Goal: Navigation & Orientation: Find specific page/section

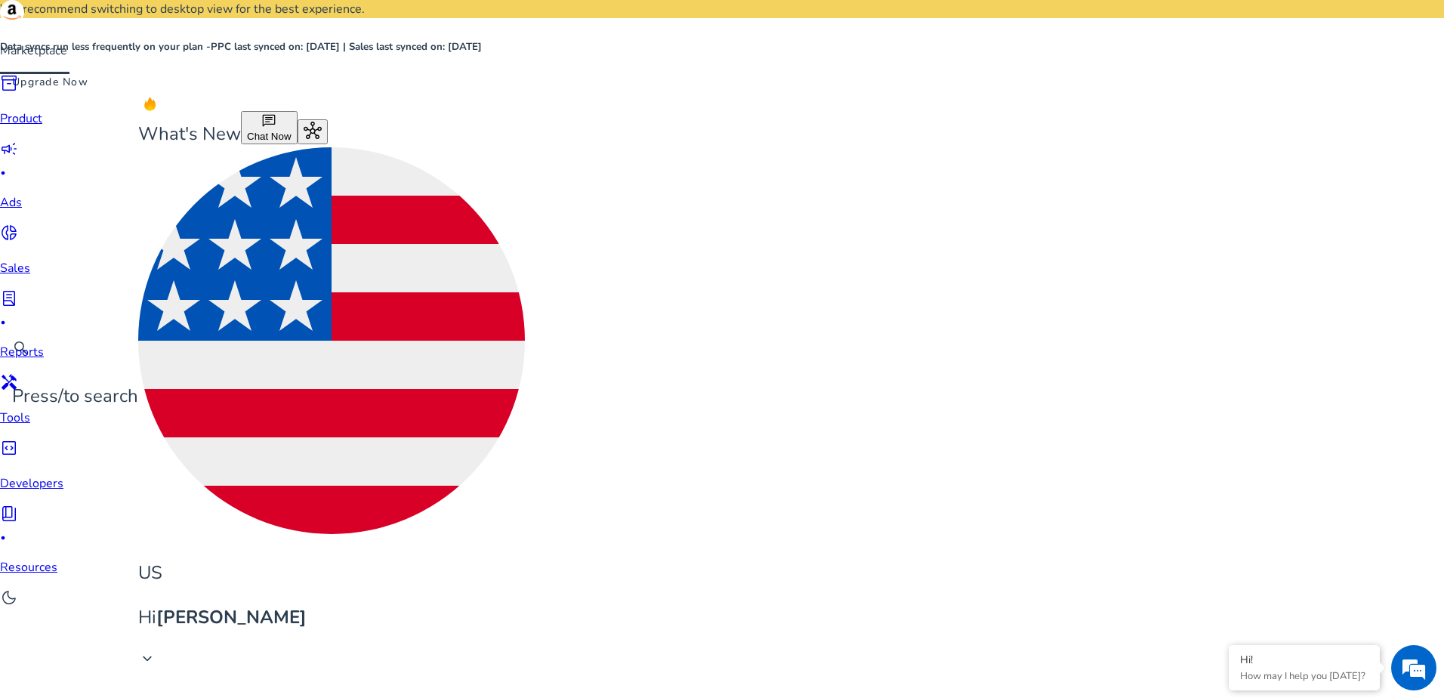
scroll to position [76, 0]
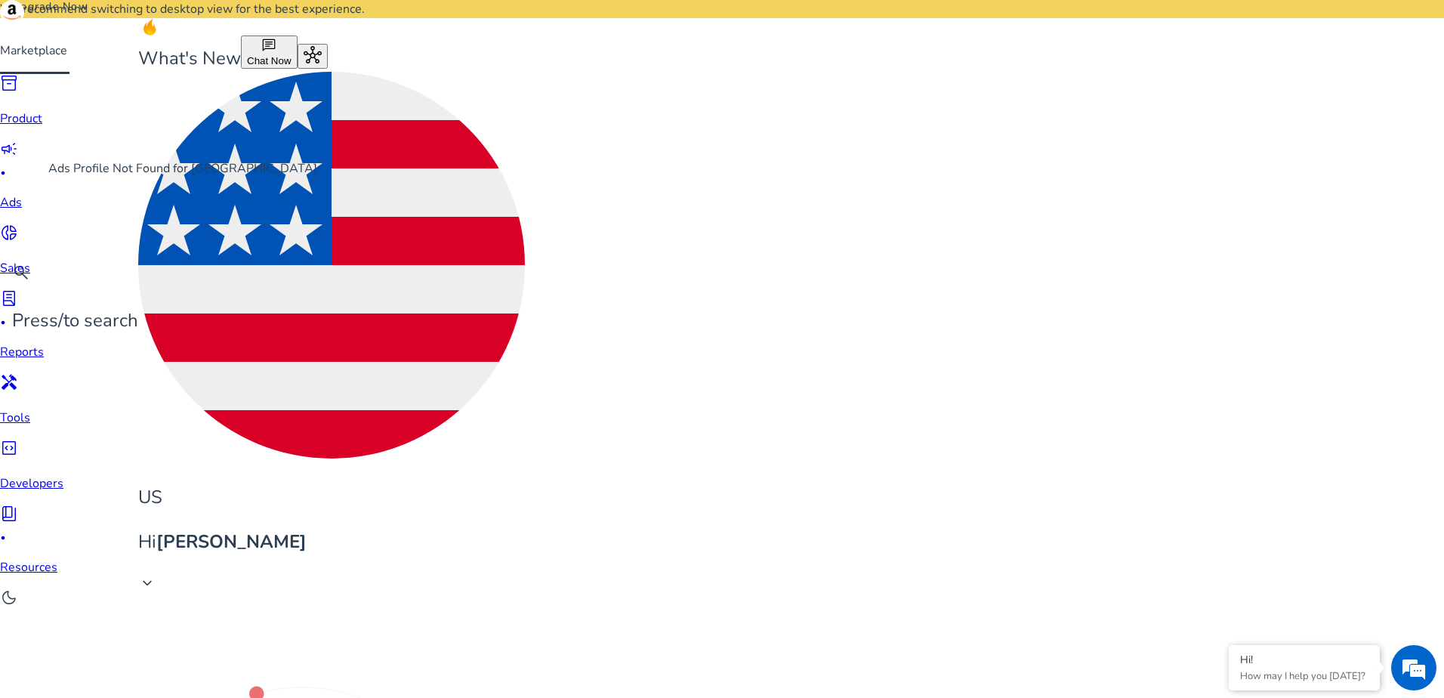
click at [18, 158] on span "campaign" at bounding box center [9, 149] width 18 height 18
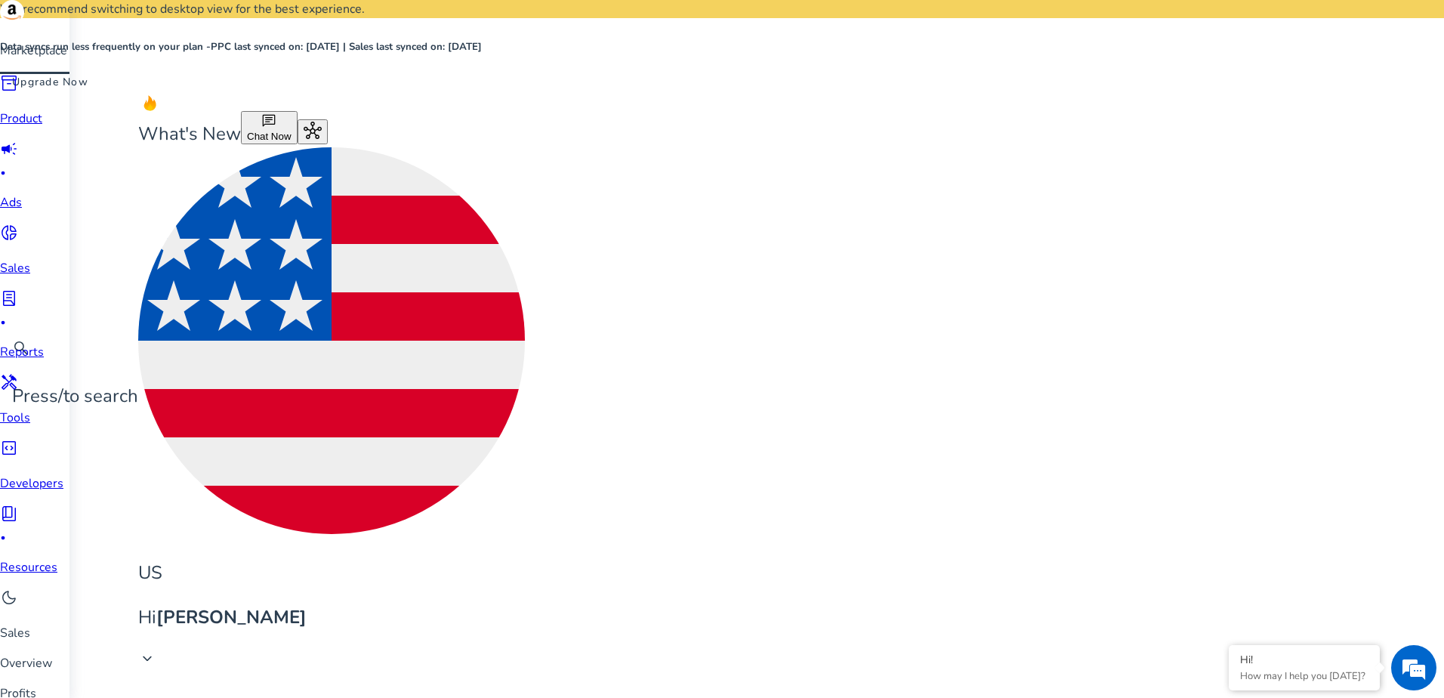
click at [18, 289] on span "lab_profile" at bounding box center [9, 298] width 18 height 18
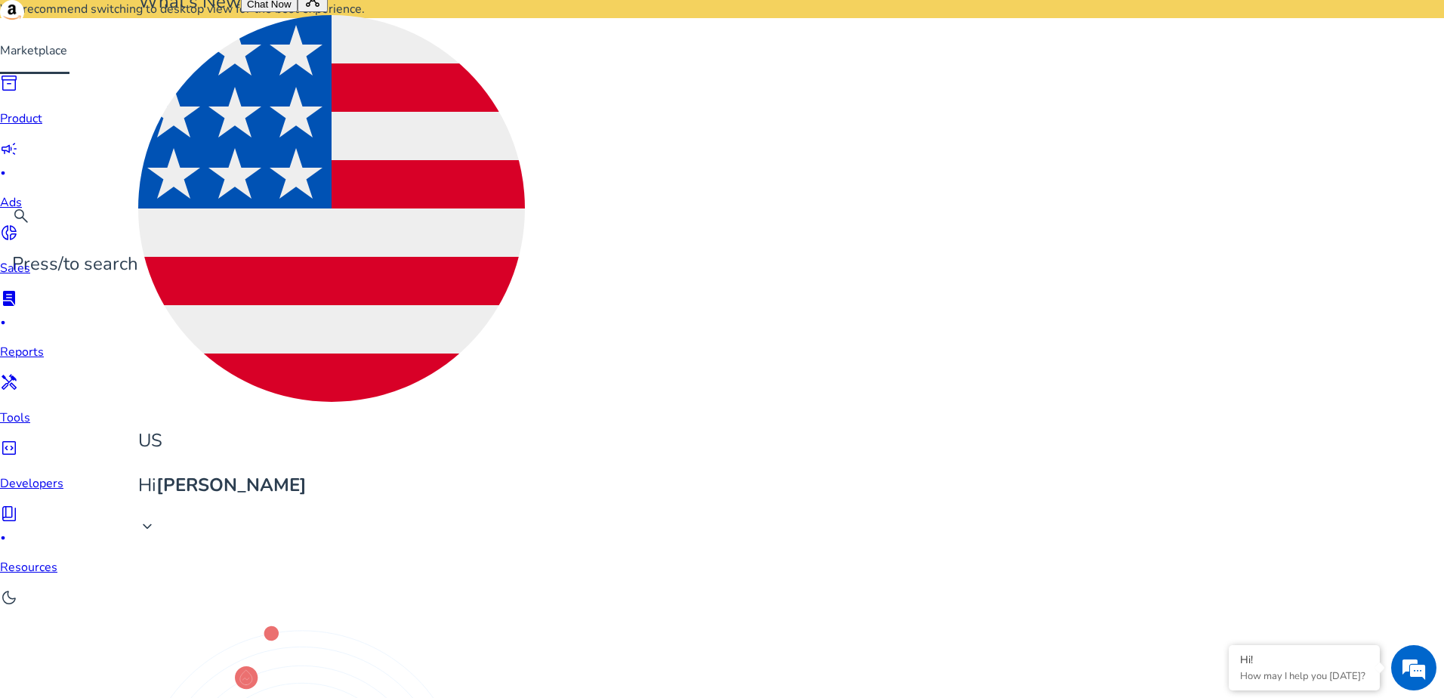
scroll to position [227, 0]
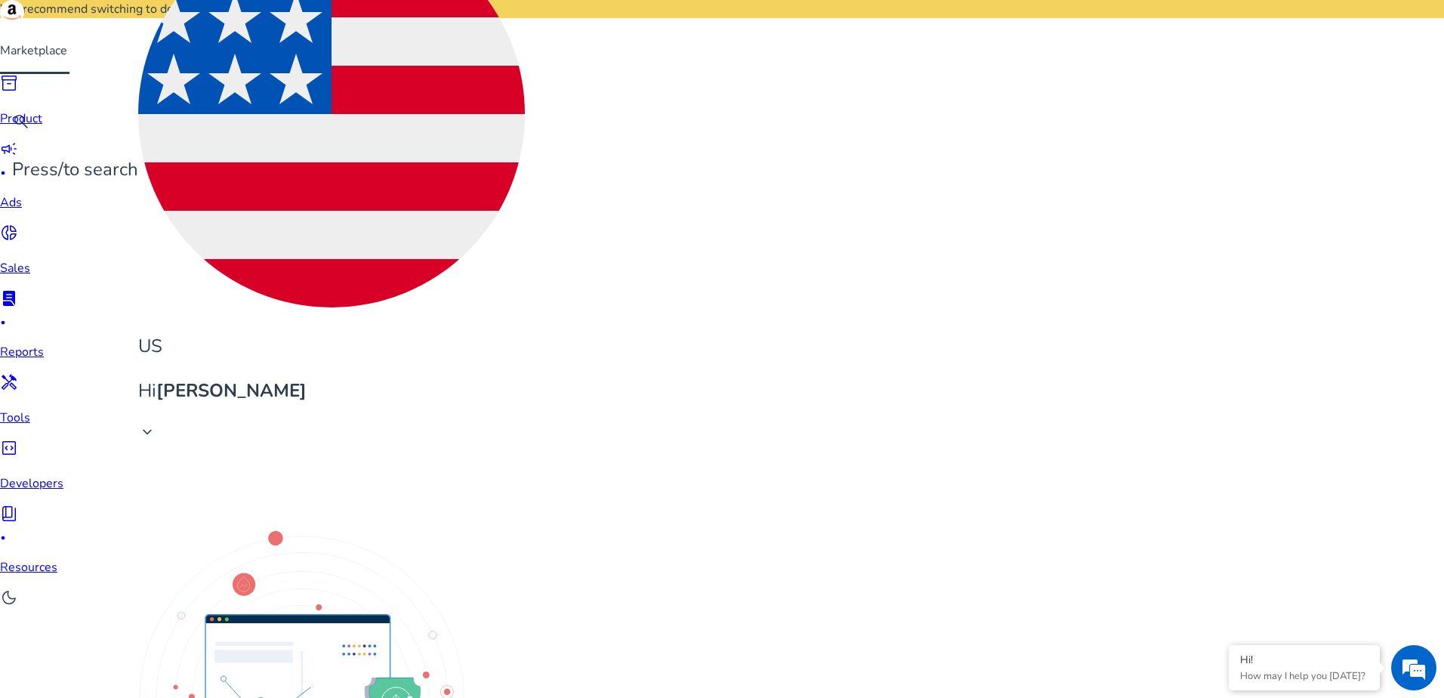
click at [18, 373] on span "handyman" at bounding box center [9, 382] width 18 height 18
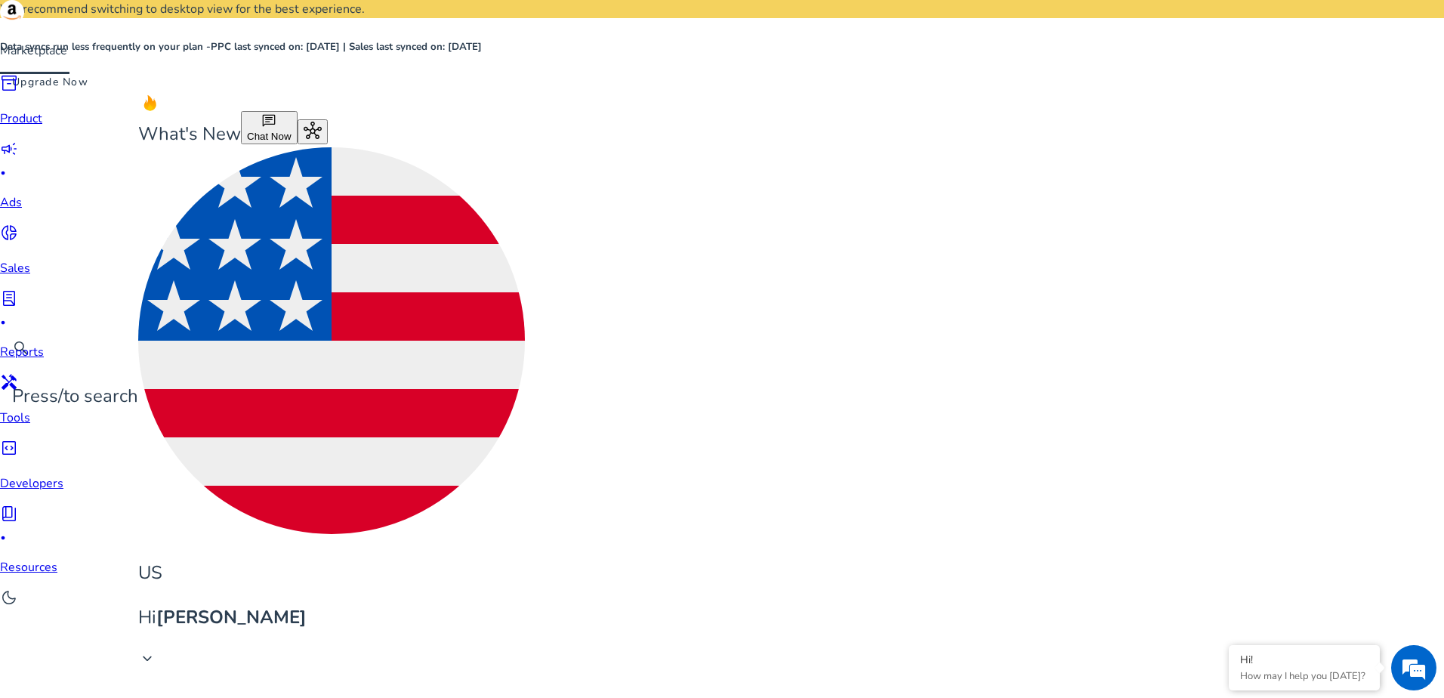
click at [18, 92] on span "inventory_2" at bounding box center [9, 83] width 18 height 18
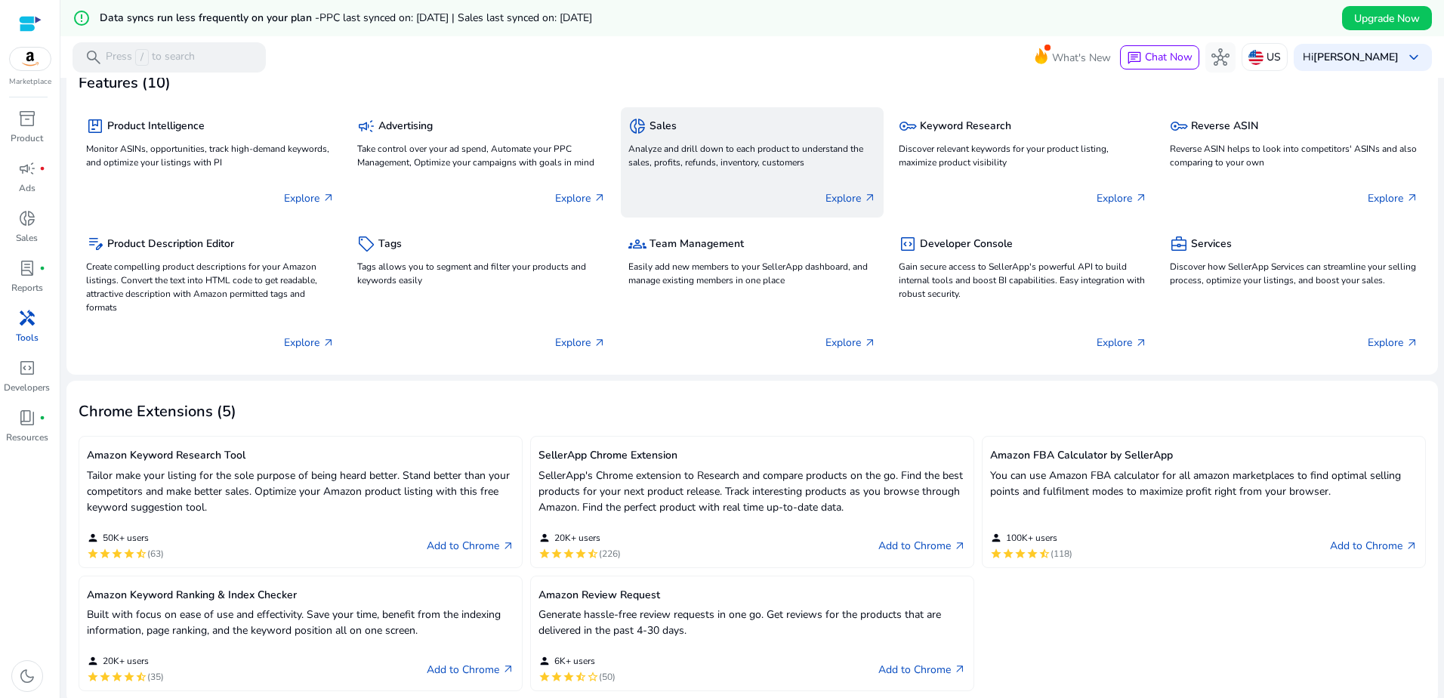
scroll to position [262, 0]
